Goal: Information Seeking & Learning: Find specific page/section

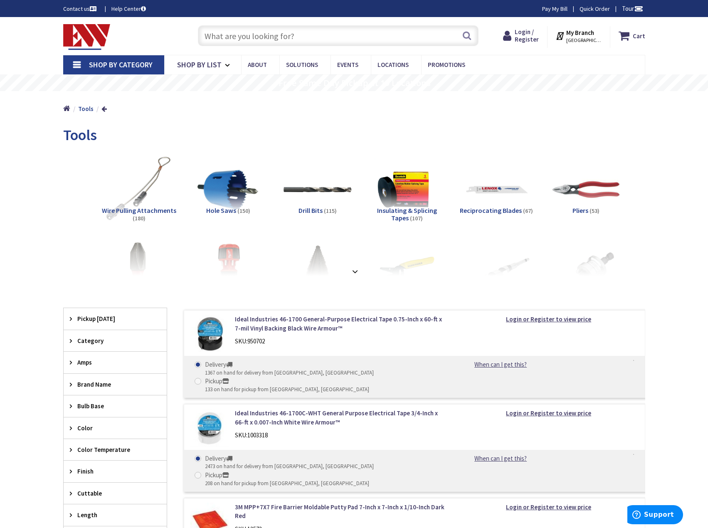
click at [223, 34] on input "text" at bounding box center [338, 35] width 280 height 21
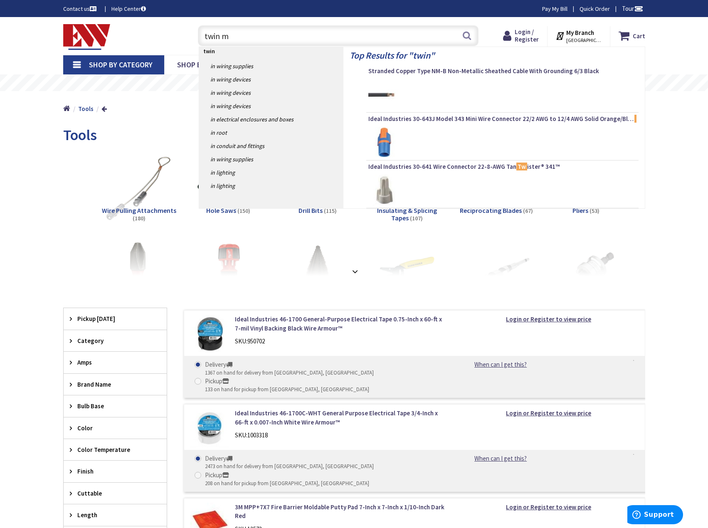
type input "twin mc"
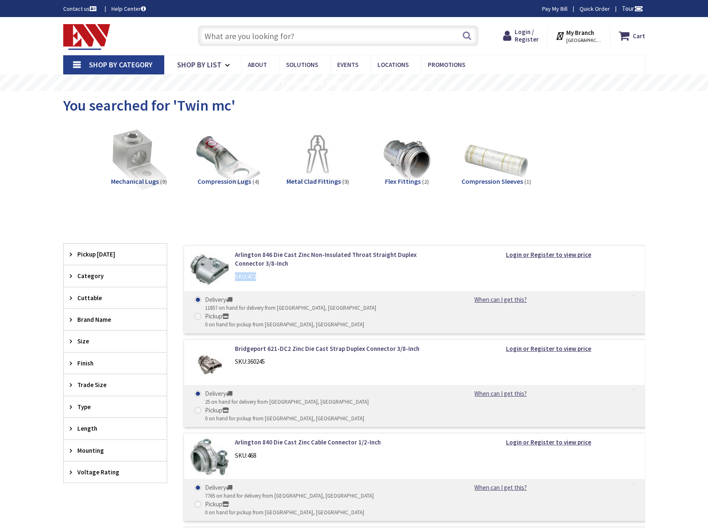
drag, startPoint x: 270, startPoint y: 276, endPoint x: 233, endPoint y: 278, distance: 36.6
click at [233, 278] on div "Arlington 846 Die Cast Zinc Non-Insulated Throat Straight Duplex Connector 3/8-…" at bounding box center [341, 267] width 224 height 35
copy div "SKU: 472"
click at [260, 39] on input "text" at bounding box center [338, 35] width 280 height 21
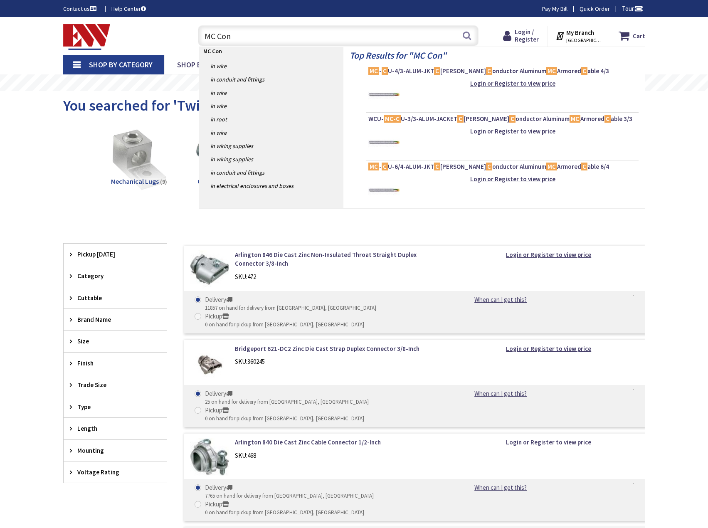
type input "MC Conn"
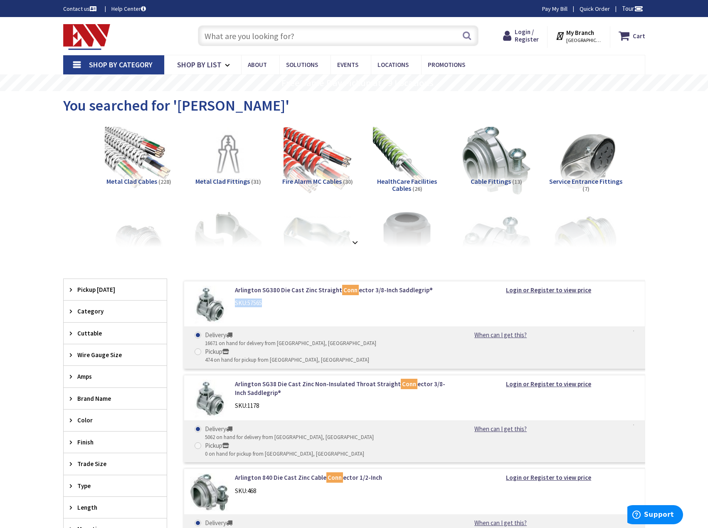
drag, startPoint x: 272, startPoint y: 306, endPoint x: 231, endPoint y: 307, distance: 41.5
click at [231, 307] on div "Arlington SG380 Die Cast Zinc Straight [PERSON_NAME] 3/8-Inch Saddlegrip® SKU: …" at bounding box center [341, 298] width 224 height 26
copy div "SKU: 57565"
